Goal: Navigation & Orientation: Find specific page/section

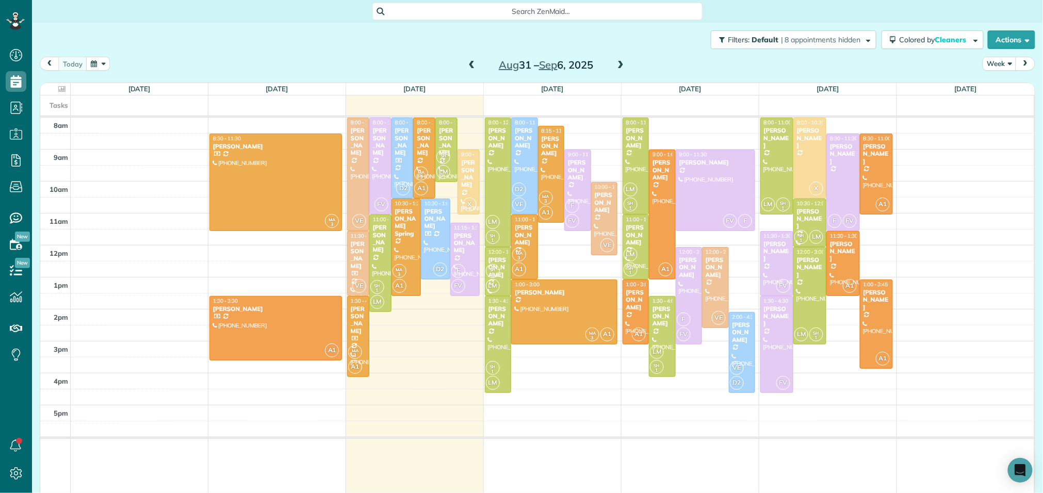
scroll to position [4, 4]
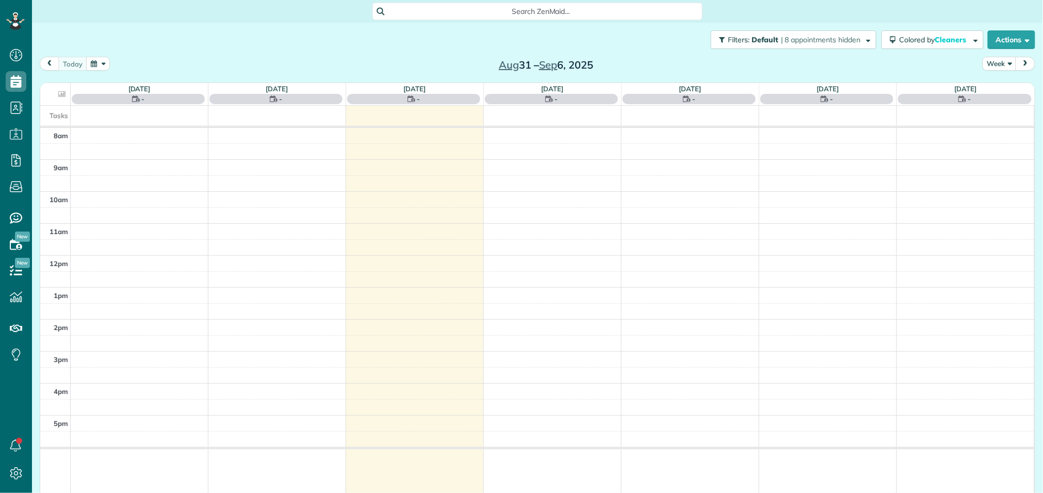
scroll to position [4, 4]
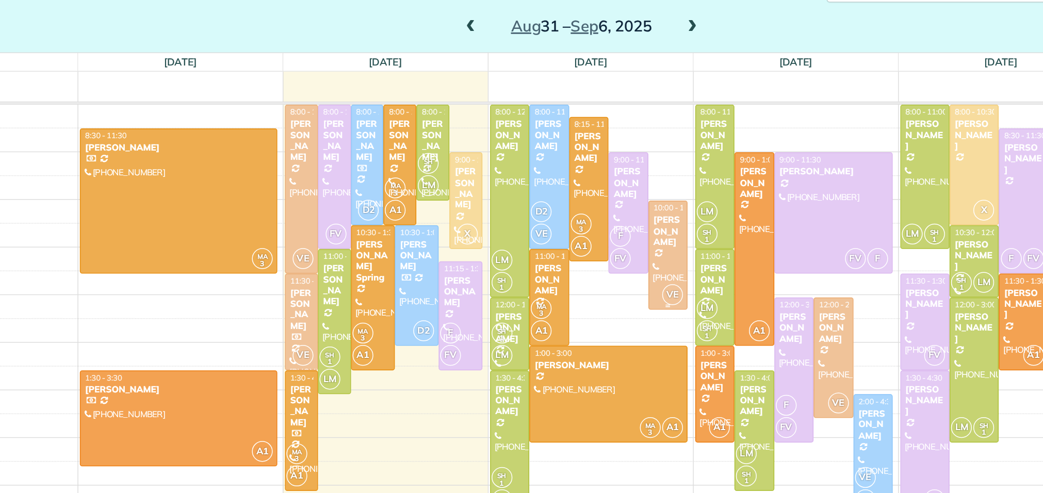
scroll to position [13, 0]
